Goal: Entertainment & Leisure: Consume media (video, audio)

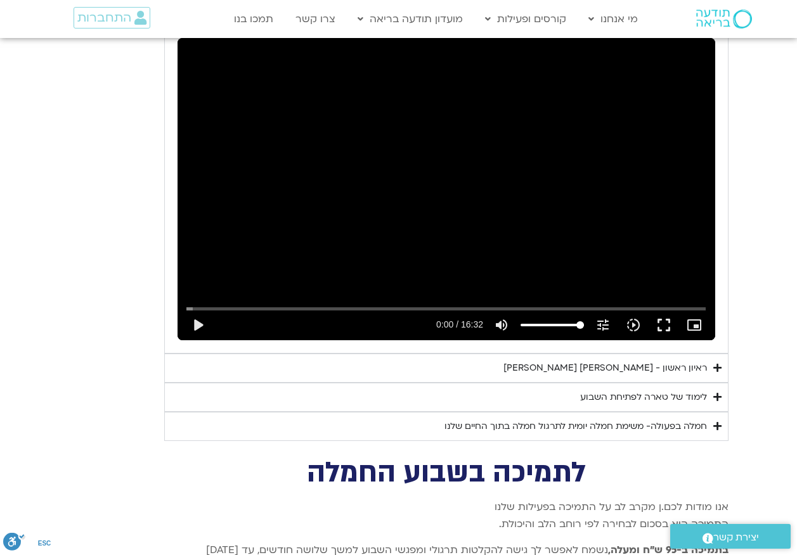
click at [374, 156] on div "Skip Ad 5:59 play_arrow 0:00 / 16:32 volume_up Mute tune Resolution Auto 240p s…" at bounding box center [445, 189] width 537 height 302
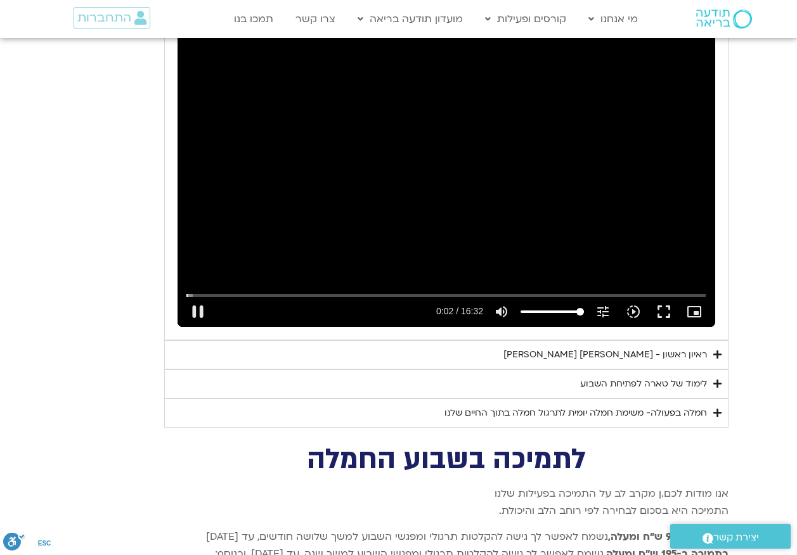
scroll to position [1850, 0]
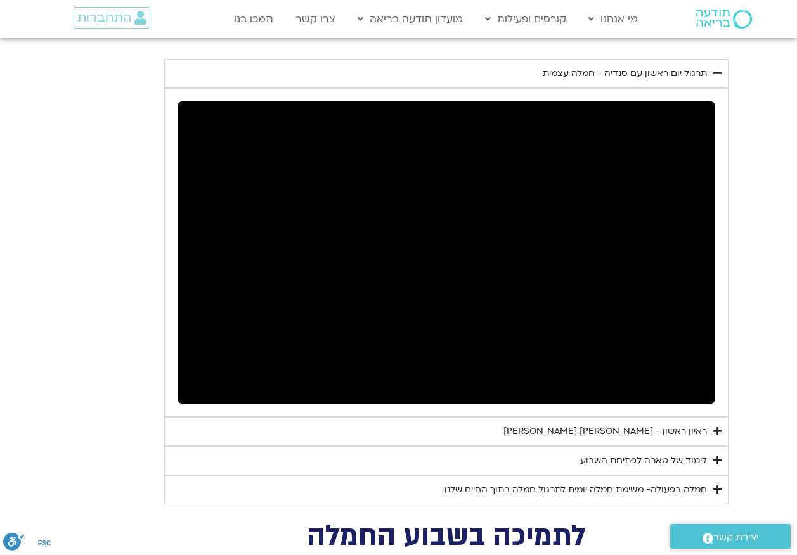
click at [679, 424] on div "ראיון ראשון - [PERSON_NAME] [PERSON_NAME]" at bounding box center [604, 431] width 203 height 15
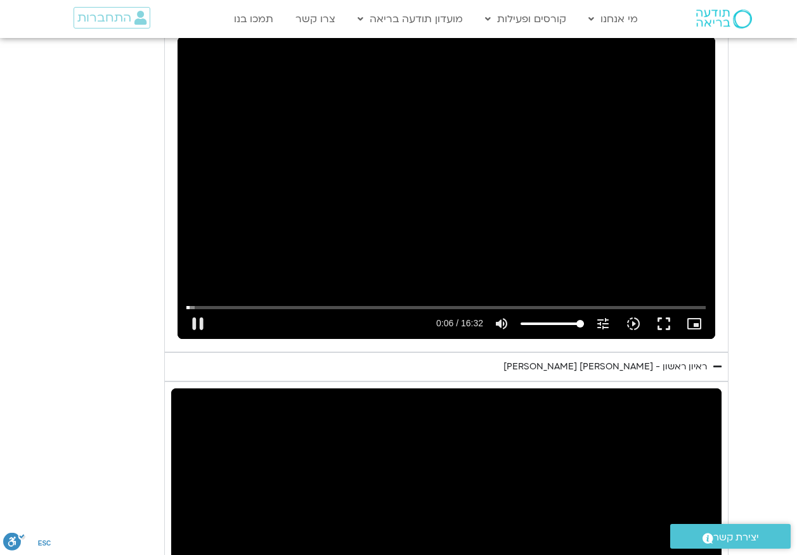
scroll to position [1914, 0]
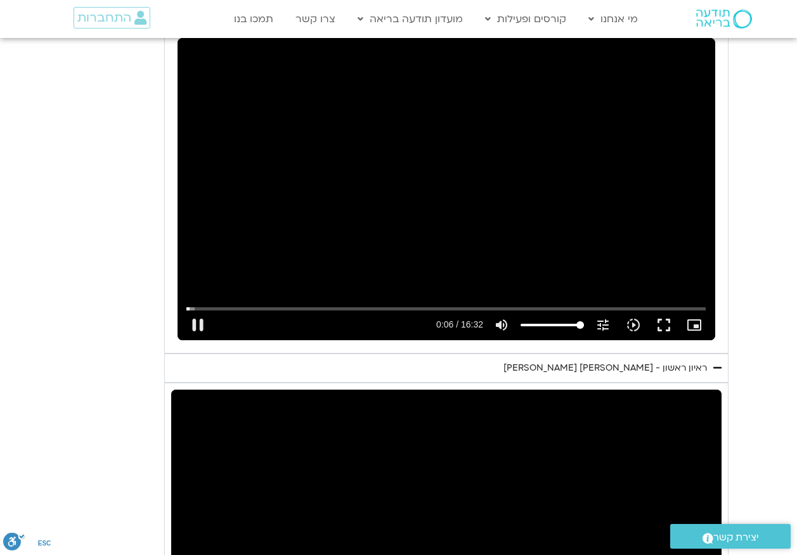
click at [480, 212] on div "Skip Ad 5:59 pause 0:06 / 16:32 volume_up Mute tune Resolution Auto 240p slow_m…" at bounding box center [445, 189] width 537 height 302
type input "6.691657"
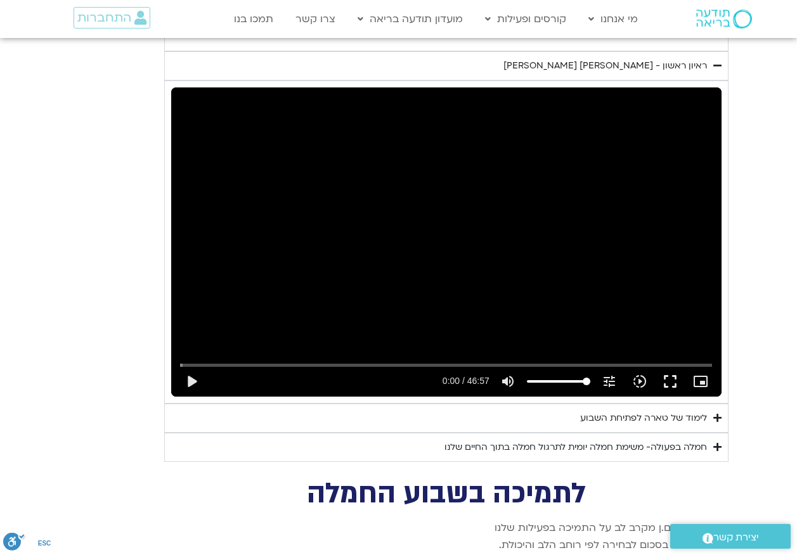
scroll to position [2230, 0]
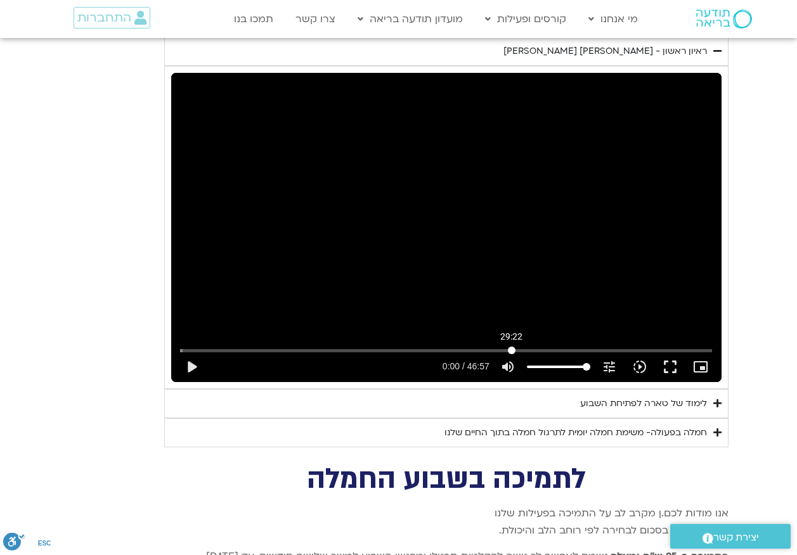
click at [511, 347] on input "Seek" at bounding box center [446, 351] width 532 height 8
click at [532, 182] on div "Skip Ad 29:25 play_arrow 29:21 / 46:57 volume_up Mute tune Resolution Auto 720p…" at bounding box center [446, 227] width 550 height 309
click at [551, 341] on div "Skip Ad 33:00 pause 29:38 / 46:57 volume_up Mute tune Resolution Auto 720p slow…" at bounding box center [445, 361] width 539 height 41
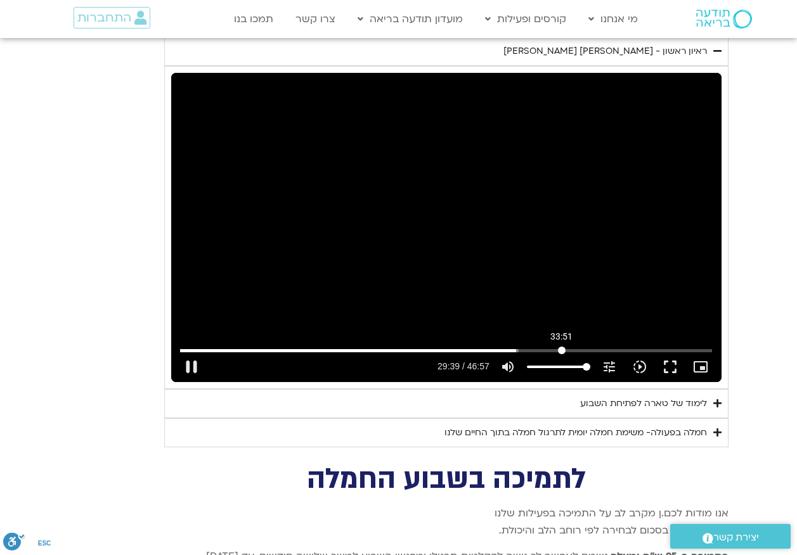
click at [561, 347] on input "Seek" at bounding box center [446, 351] width 532 height 8
click at [585, 347] on input "Seek" at bounding box center [446, 351] width 532 height 8
click at [599, 347] on input "Seek" at bounding box center [446, 351] width 532 height 8
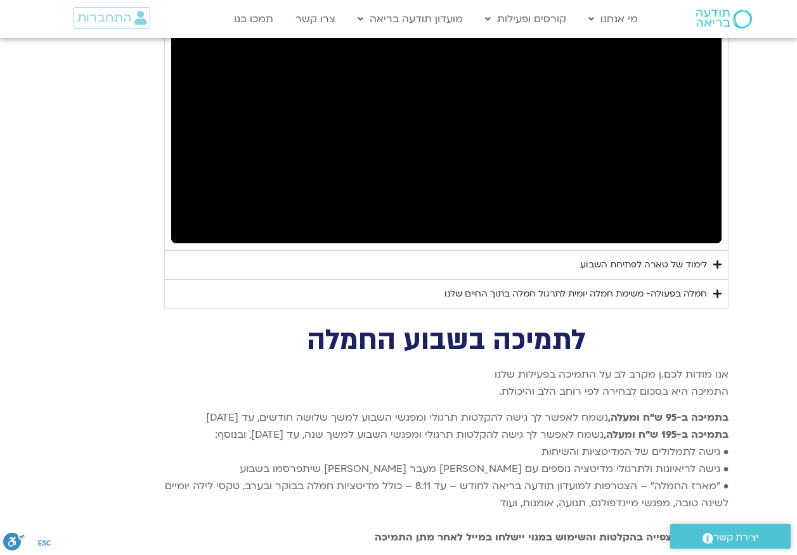
scroll to position [2421, 0]
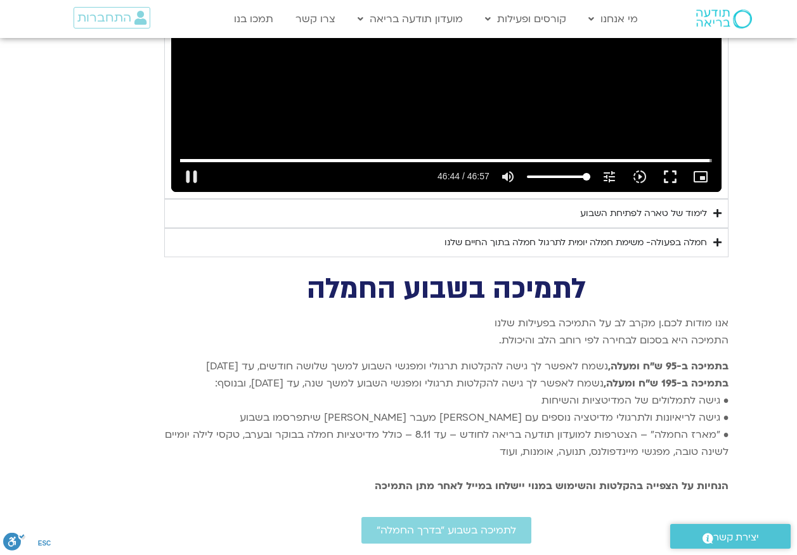
click at [454, 71] on div "Skip Ad 30:16 pause 46:44 / 46:57 volume_up Mute tune Resolution Auto 720p slow…" at bounding box center [446, 37] width 550 height 309
type input "2804.908754"
click at [610, 206] on div "לימוד של טארה לפתיחת השבוע" at bounding box center [643, 213] width 127 height 15
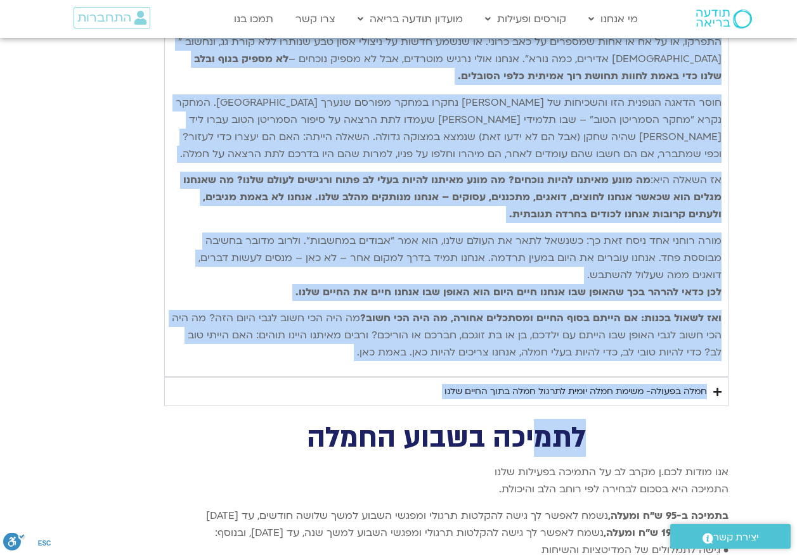
scroll to position [2674, 0]
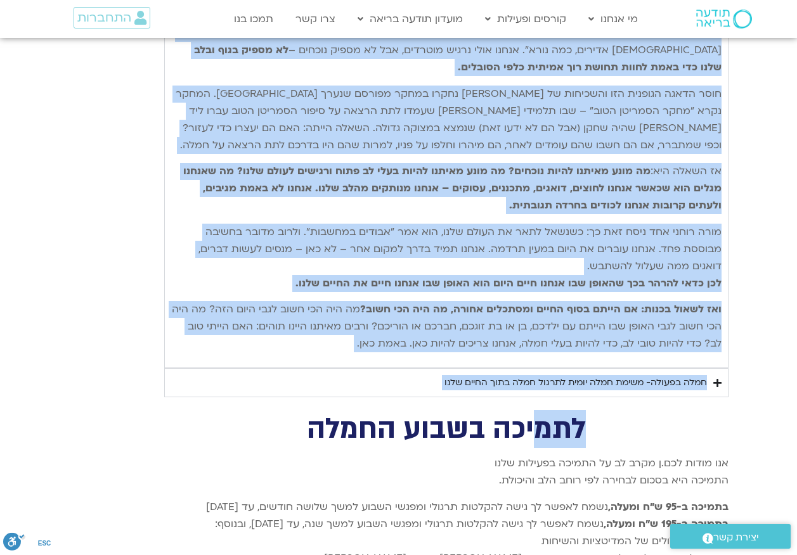
drag, startPoint x: 720, startPoint y: 223, endPoint x: 340, endPoint y: 336, distance: 397.2
click at [340, 336] on div "נתחיל את היום שלנו עם היסוד הבסיסי ביותר של חמלה – נוכחות קשובה המושרשת בגוף. א…" at bounding box center [446, 172] width 550 height 380
drag, startPoint x: 340, startPoint y: 336, endPoint x: 399, endPoint y: 259, distance: 97.2
copy div "lorem ip dolo sita co adipi elitse doeiu te inci – utlabo etdol magnaal enim. a…"
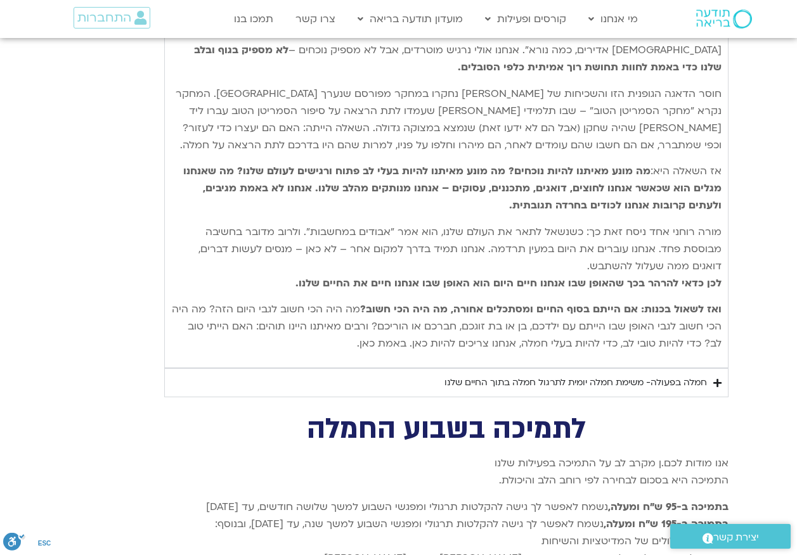
click at [534, 375] on div "חמלה בפעולה- משימת חמלה יומית לתרגול חמלה בתוך החיים שלנו" at bounding box center [575, 382] width 262 height 15
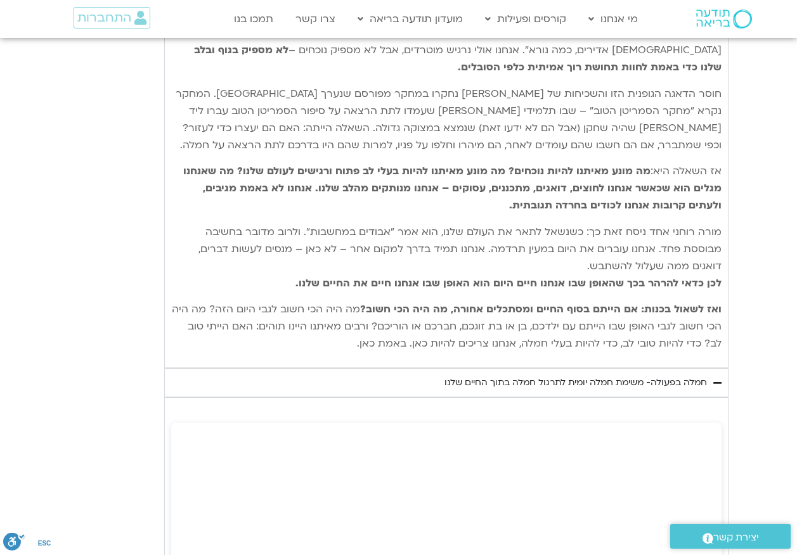
click at [537, 375] on div "חמלה בפעולה- משימת חמלה יומית לתרגול חמלה בתוך החיים שלנו" at bounding box center [575, 382] width 262 height 15
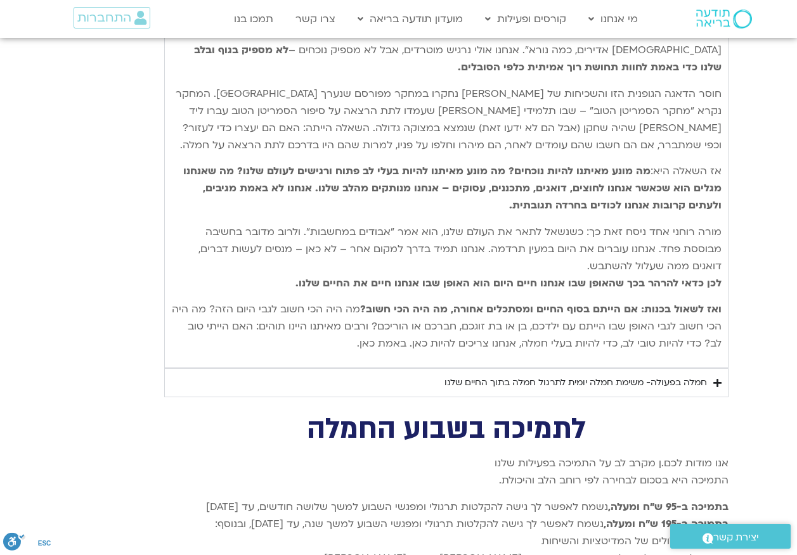
click at [537, 375] on div "חמלה בפעולה- משימת חמלה יומית לתרגול חמלה בתוך החיים שלנו" at bounding box center [575, 382] width 262 height 15
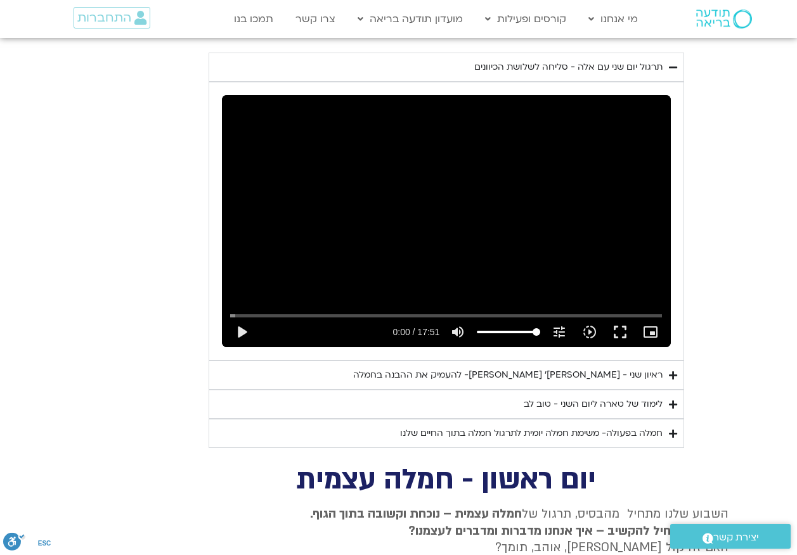
scroll to position [1153, 0]
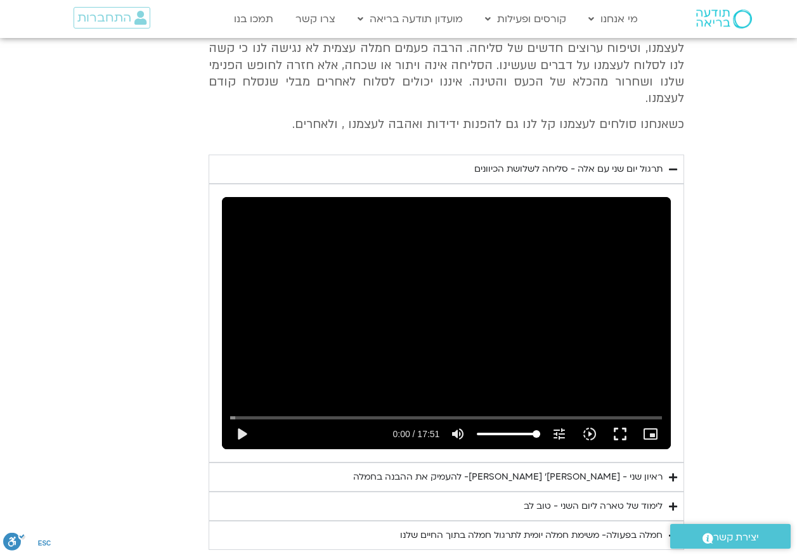
click at [422, 333] on div "Skip Ad 6:38 play_arrow 0:00 / 17:51 volume_up Mute tune Resolution Auto 720p s…" at bounding box center [446, 323] width 449 height 252
click at [240, 419] on button "pause" at bounding box center [241, 434] width 30 height 30
type input "338.58739"
